Goal: Transaction & Acquisition: Purchase product/service

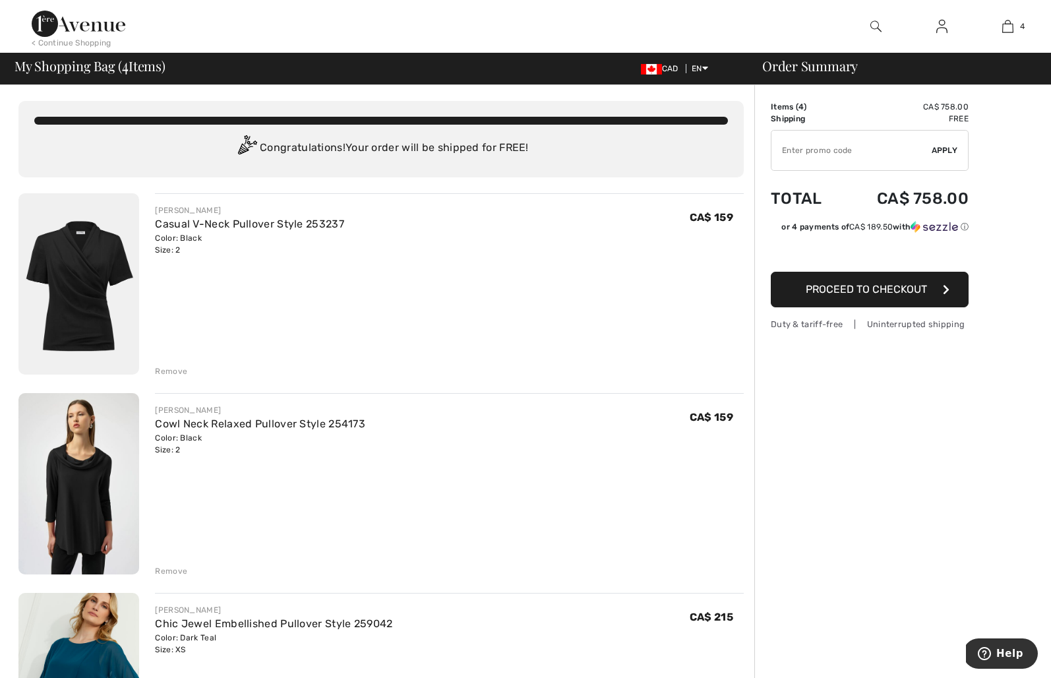
click at [167, 368] on div "Remove" at bounding box center [171, 371] width 32 height 12
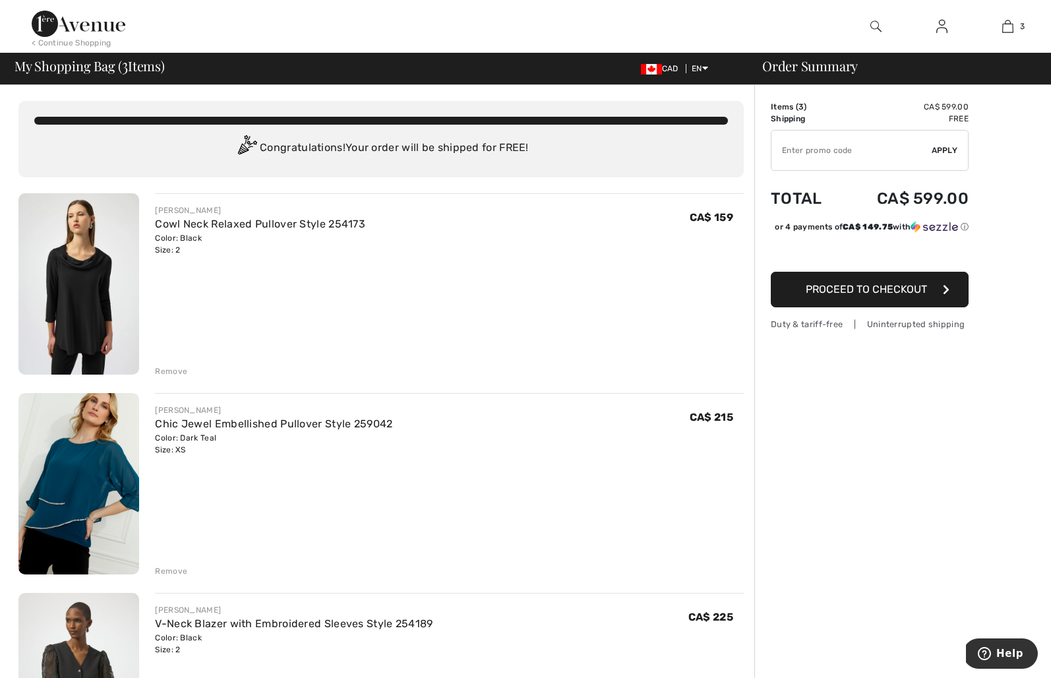
click at [166, 368] on div "Remove" at bounding box center [171, 371] width 32 height 12
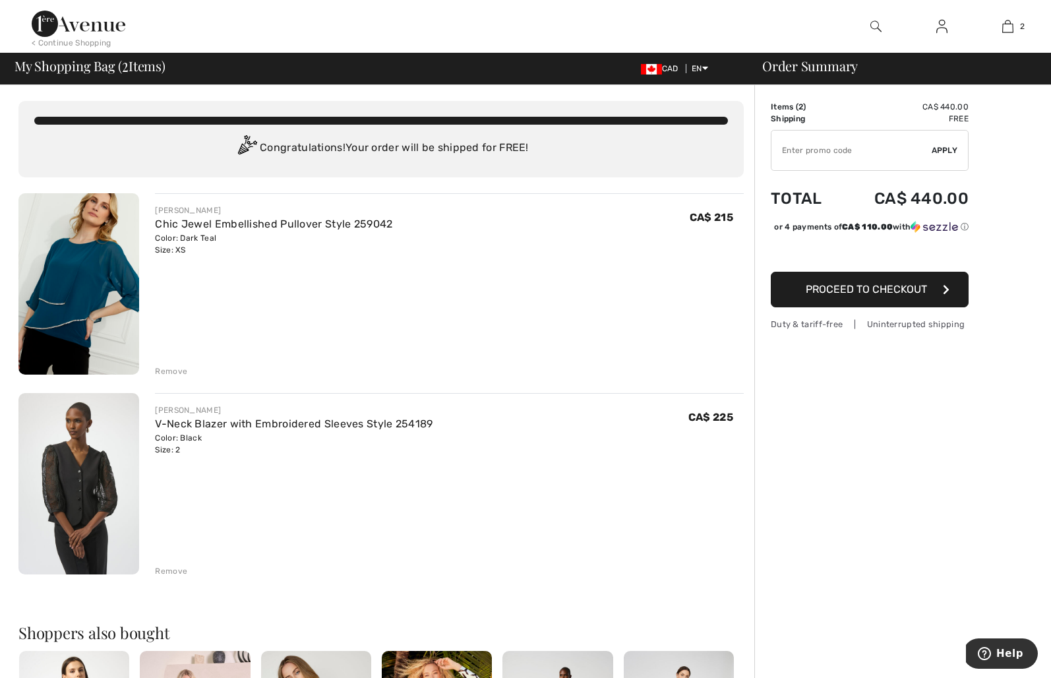
click at [117, 435] on img at bounding box center [78, 483] width 121 height 181
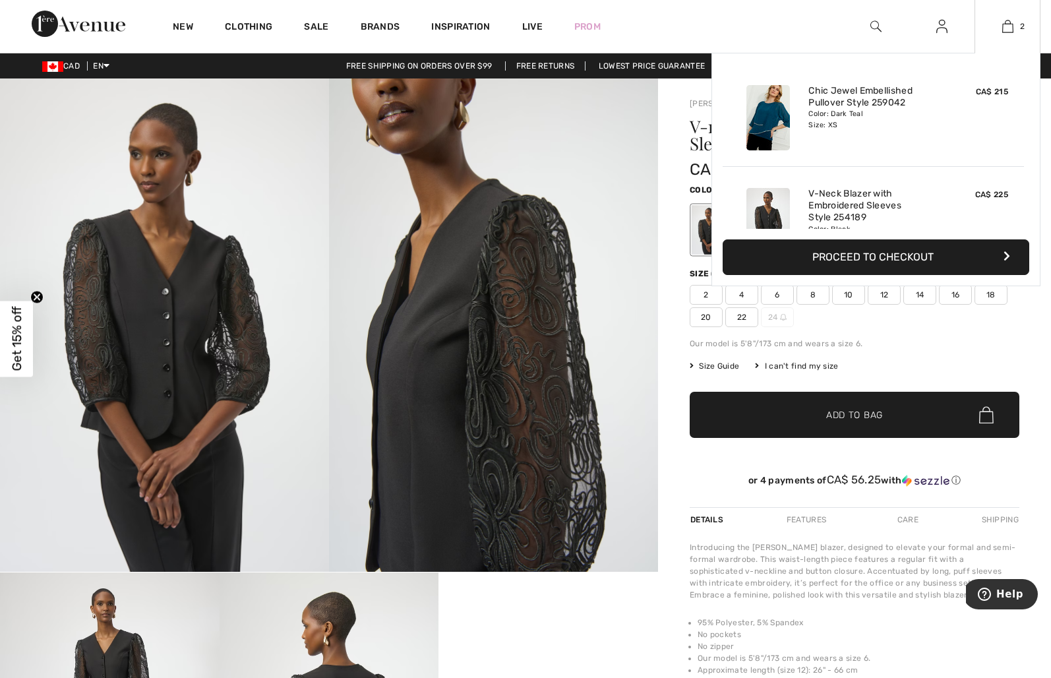
click at [780, 113] on img at bounding box center [768, 117] width 44 height 65
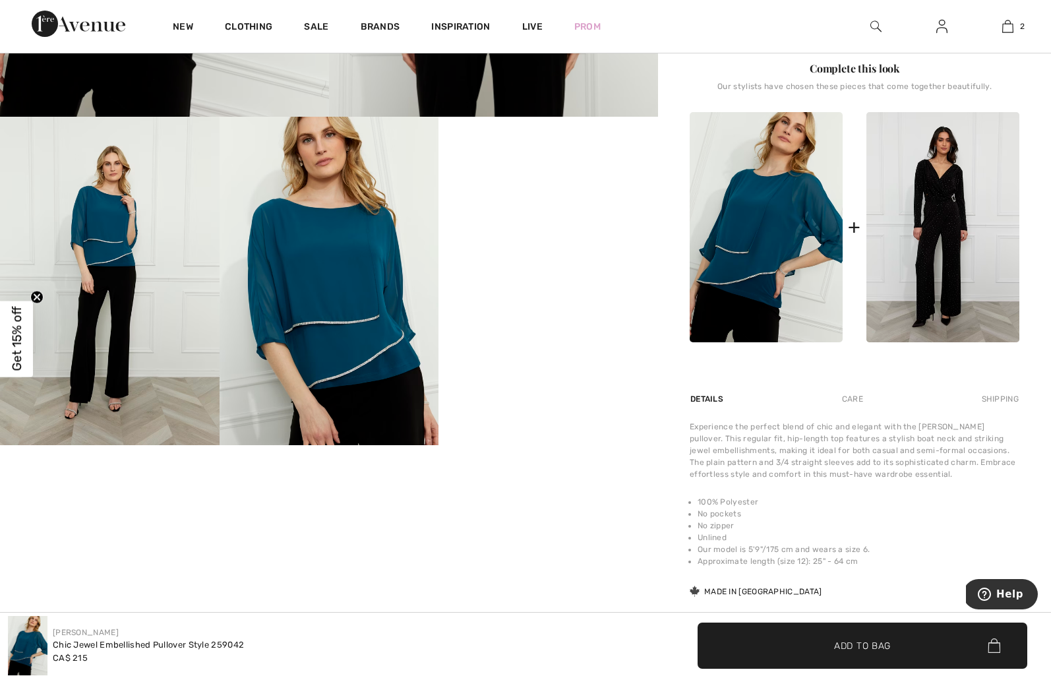
scroll to position [455, 0]
click at [322, 329] on img at bounding box center [330, 281] width 220 height 329
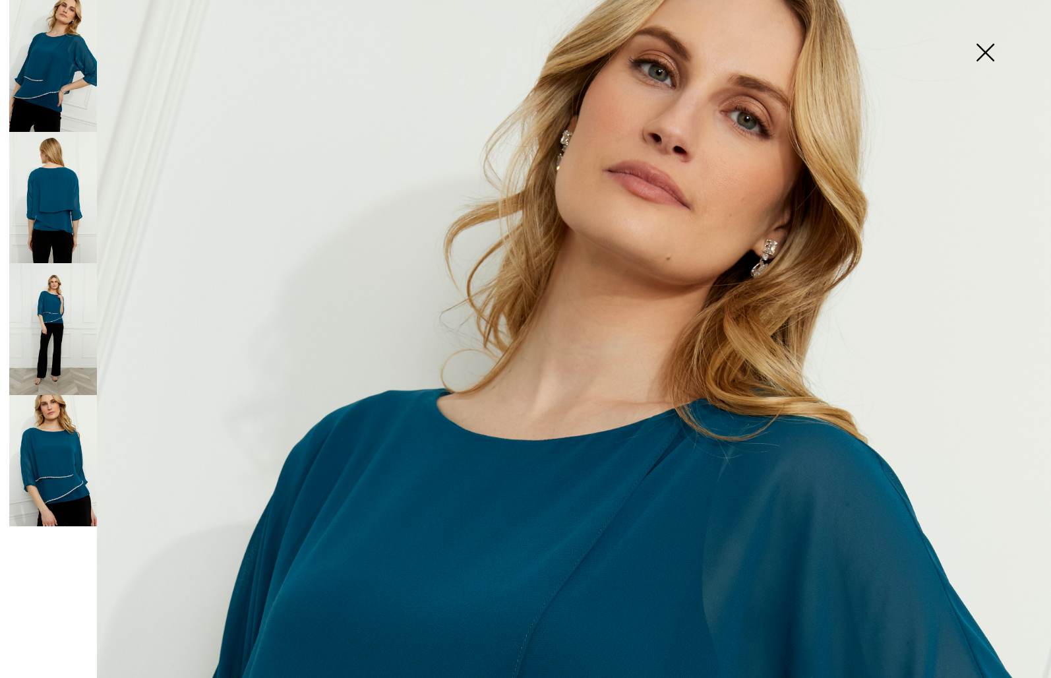
scroll to position [0, 0]
click at [985, 50] on img at bounding box center [985, 54] width 66 height 68
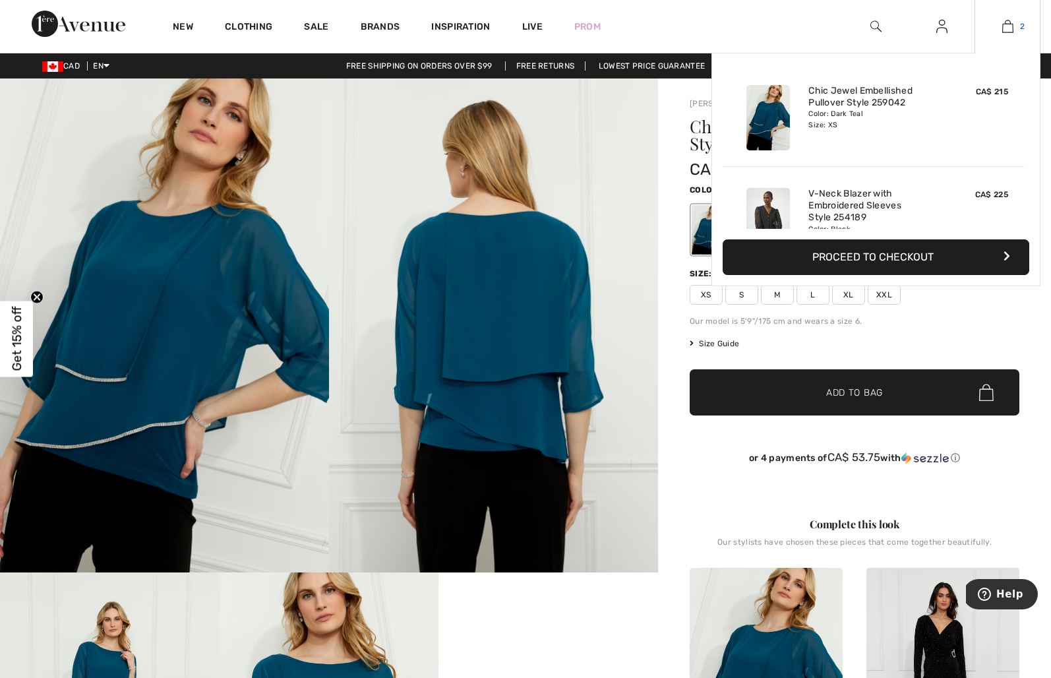
click at [1013, 26] on link "2" at bounding box center [1007, 26] width 65 height 16
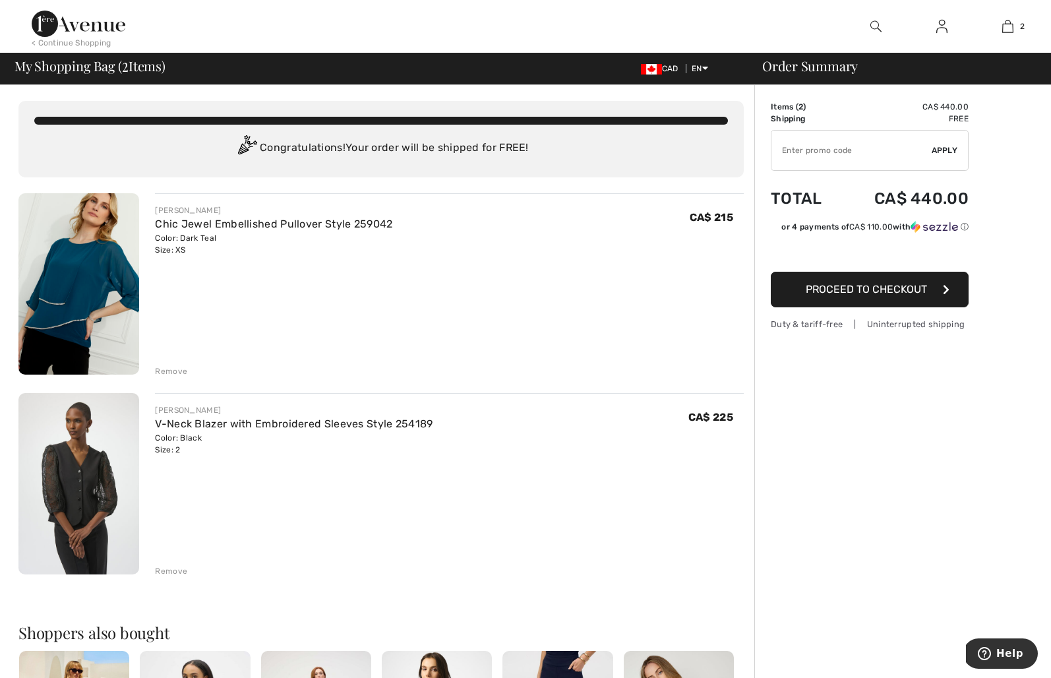
click at [168, 573] on div "Remove" at bounding box center [171, 571] width 32 height 12
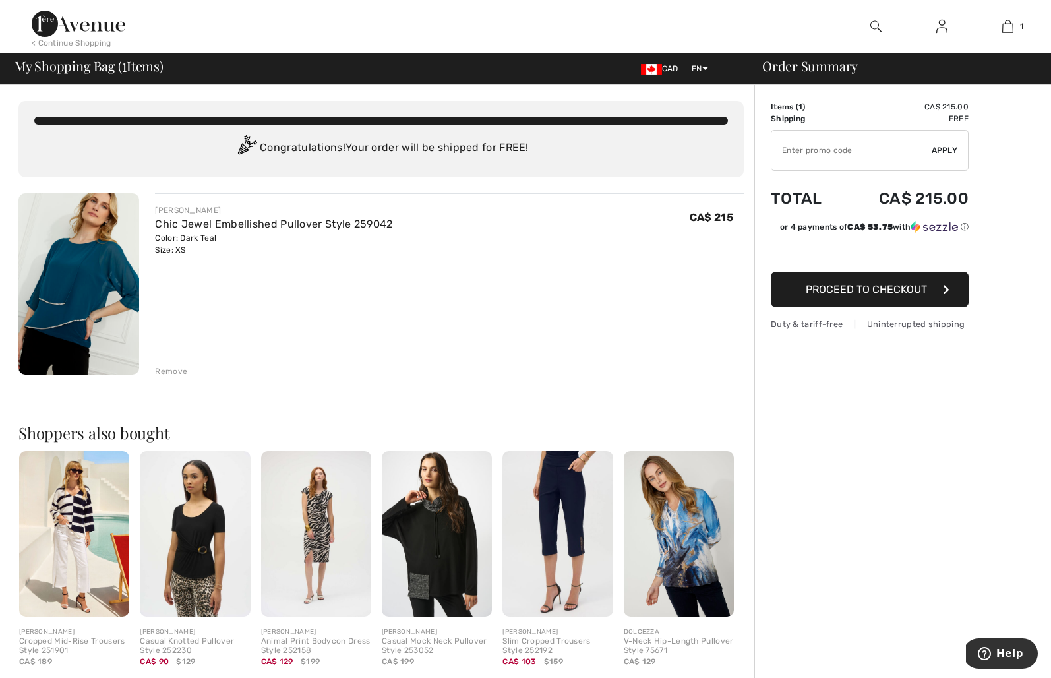
scroll to position [1, 0]
click at [948, 288] on icon "button" at bounding box center [946, 289] width 7 height 11
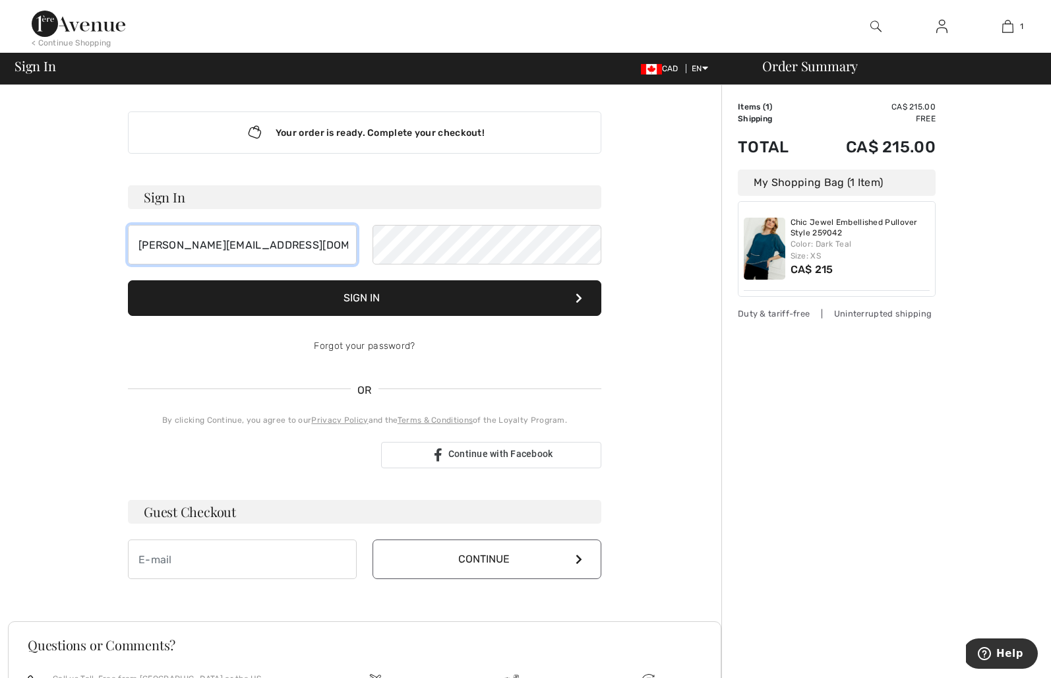
type input "anita.hui.3@outlook.com"
click at [357, 303] on button "Sign In" at bounding box center [364, 298] width 473 height 36
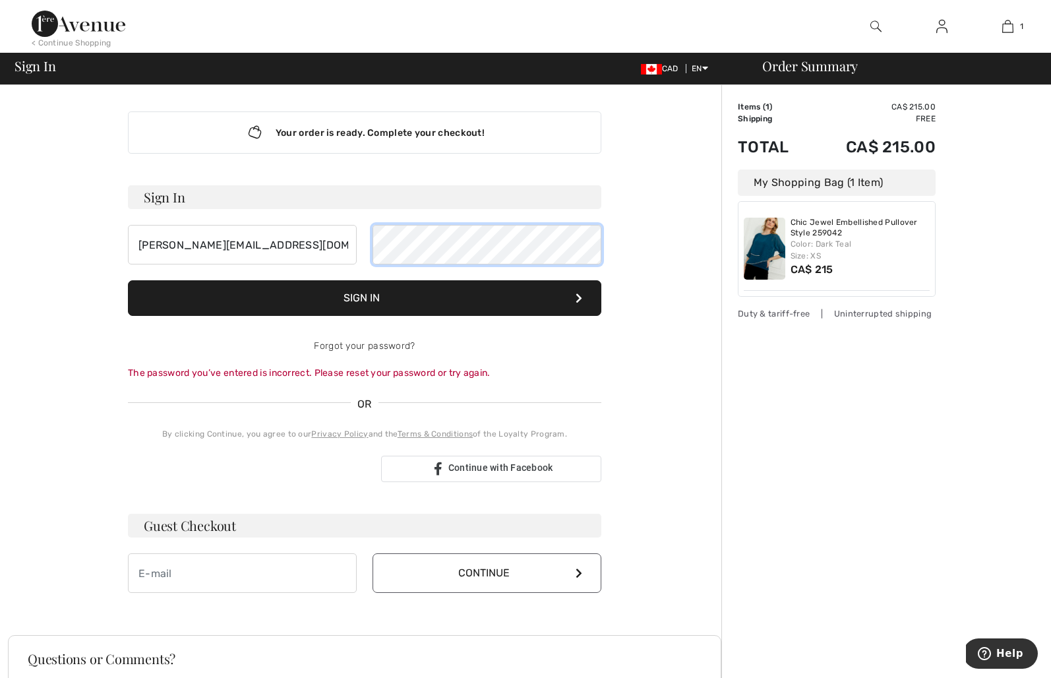
click at [341, 230] on div "[PERSON_NAME][EMAIL_ADDRESS][DOMAIN_NAME]" at bounding box center [364, 245] width 473 height 40
click at [366, 295] on button "Sign In" at bounding box center [364, 298] width 473 height 36
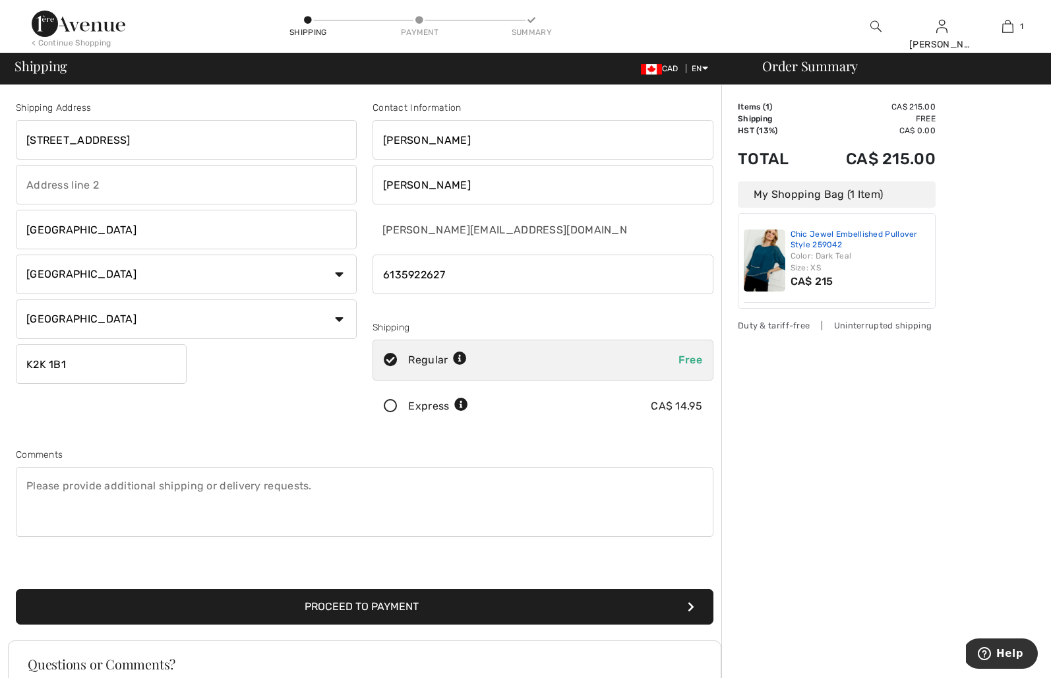
click at [823, 237] on link "Chic Jewel Embellished Pullover Style 259042" at bounding box center [860, 239] width 140 height 20
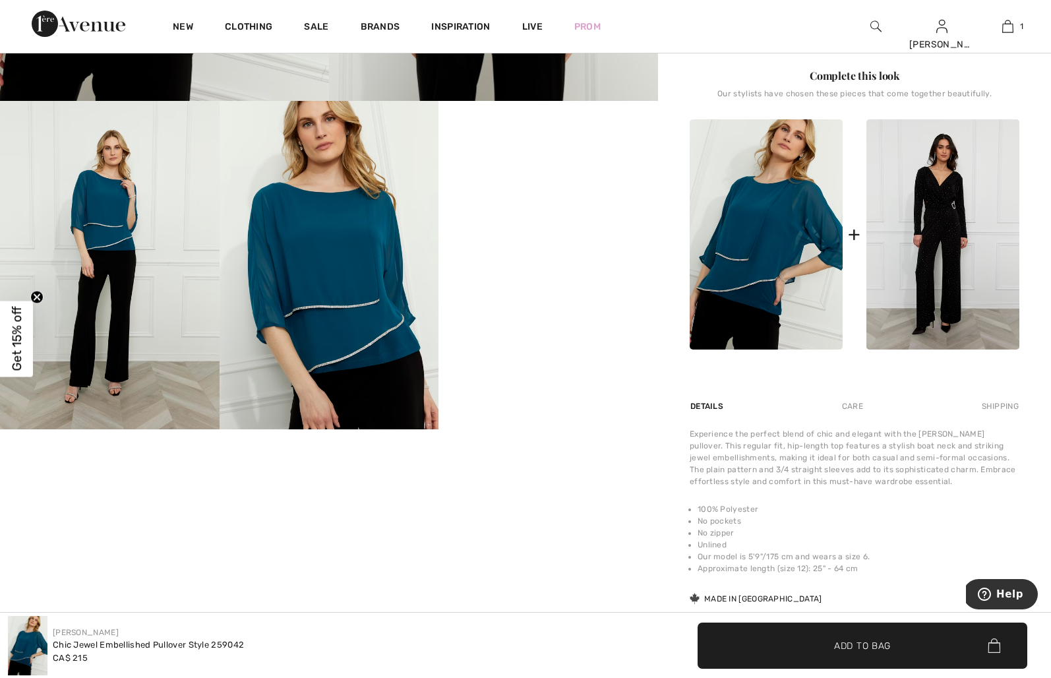
scroll to position [461, 0]
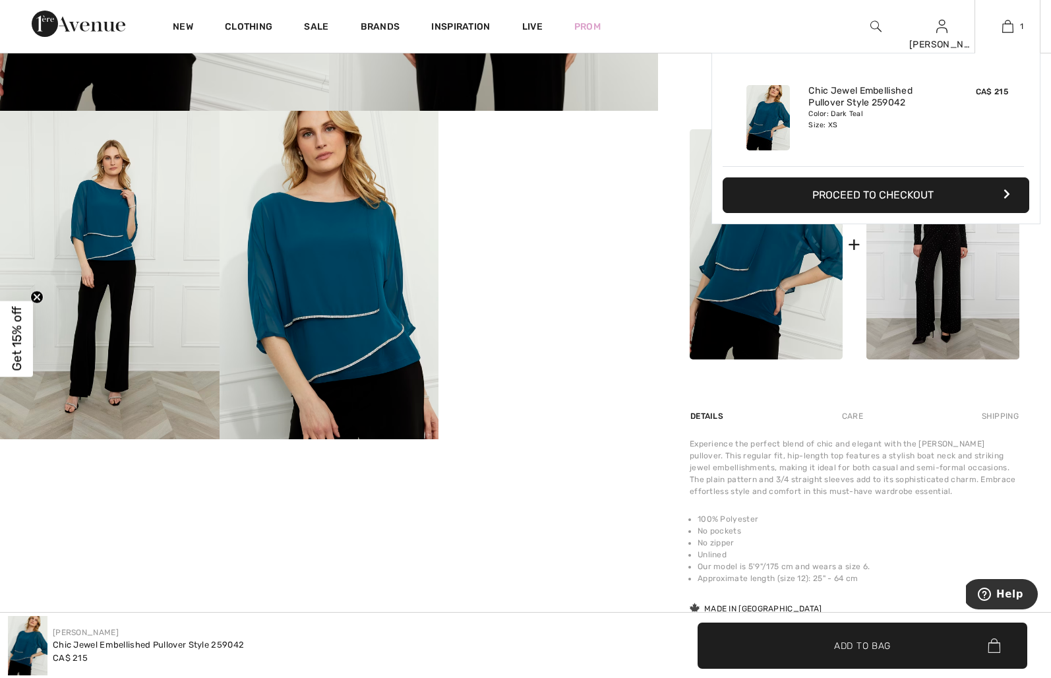
click at [918, 199] on button "Proceed to Checkout" at bounding box center [875, 195] width 307 height 36
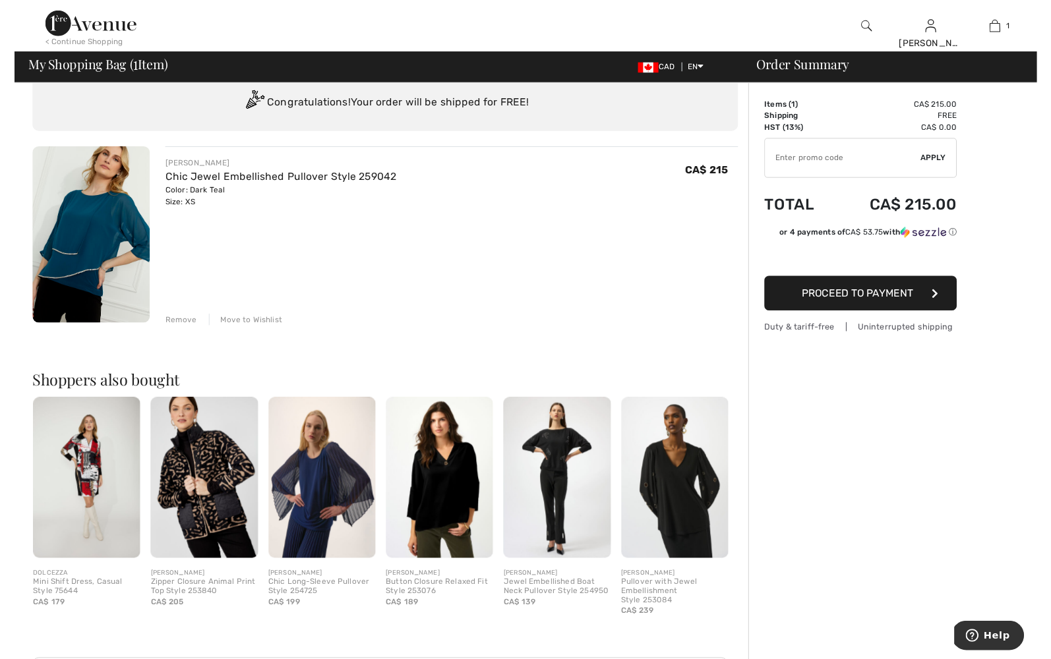
scroll to position [43, 0]
